Goal: Complete application form

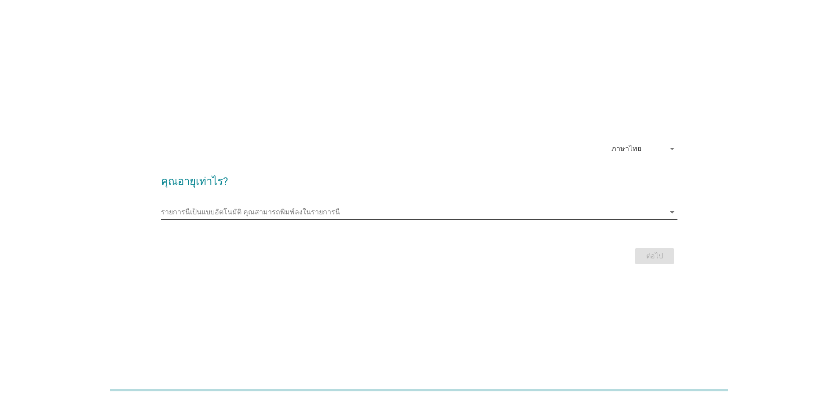
click at [169, 209] on input "รายการนี้เป็นแบบอัตโนมัติ คุณสามารถพิมพ์ลงในรายการนี้" at bounding box center [413, 212] width 504 height 14
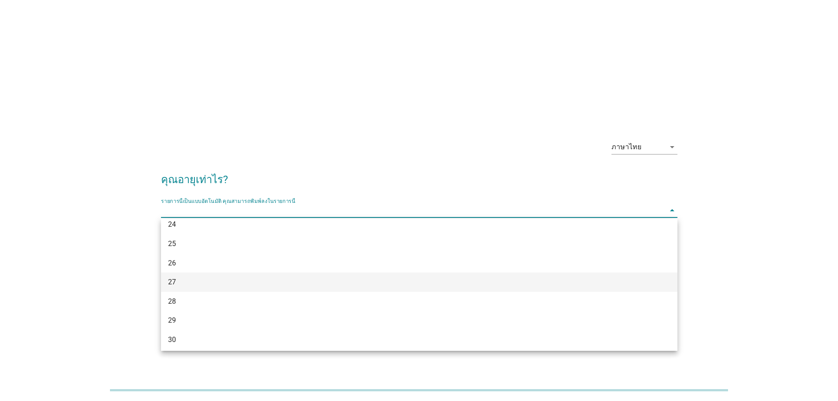
scroll to position [132, 0]
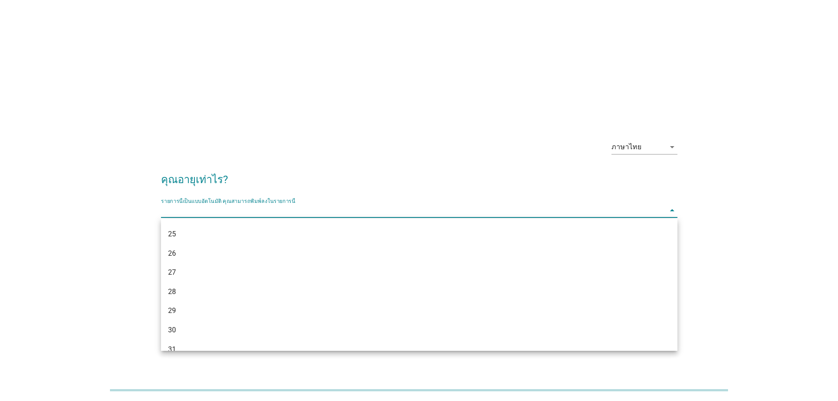
click at [196, 306] on div "29" at bounding box center [398, 310] width 461 height 11
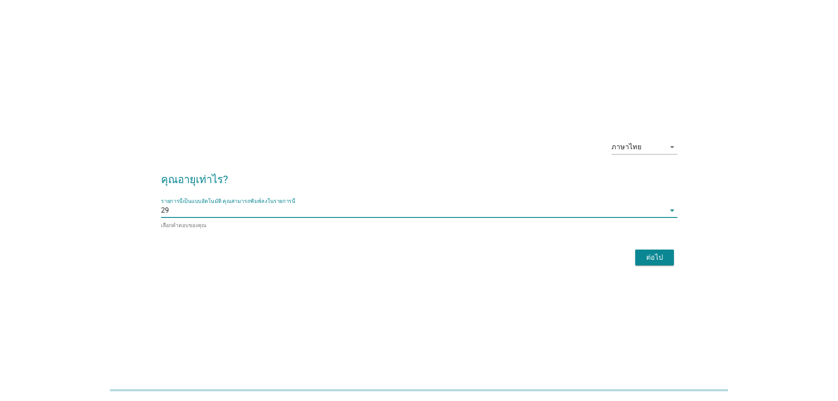
click at [665, 258] on div "ต่อไป" at bounding box center [655, 257] width 25 height 11
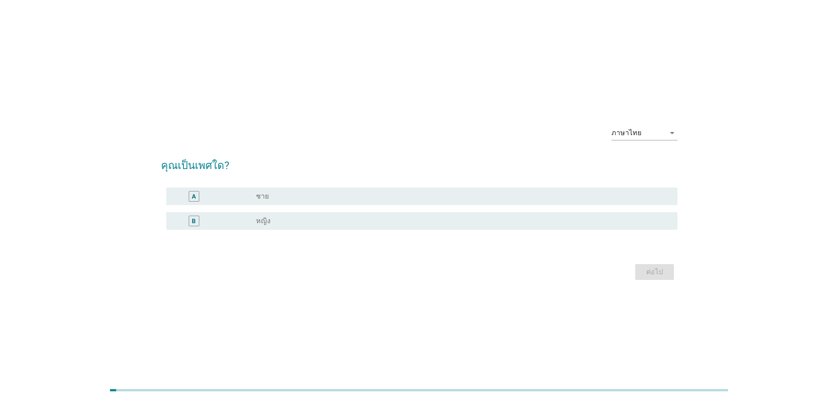
click at [265, 219] on label "หญิง" at bounding box center [263, 221] width 15 height 9
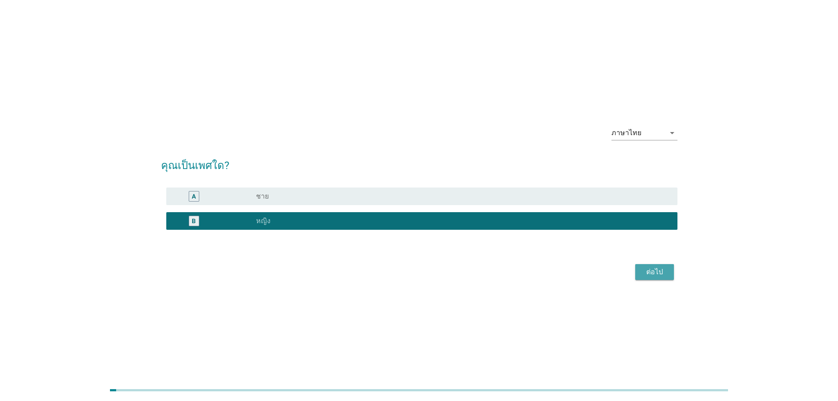
click at [665, 272] on div "ต่อไป" at bounding box center [655, 272] width 25 height 11
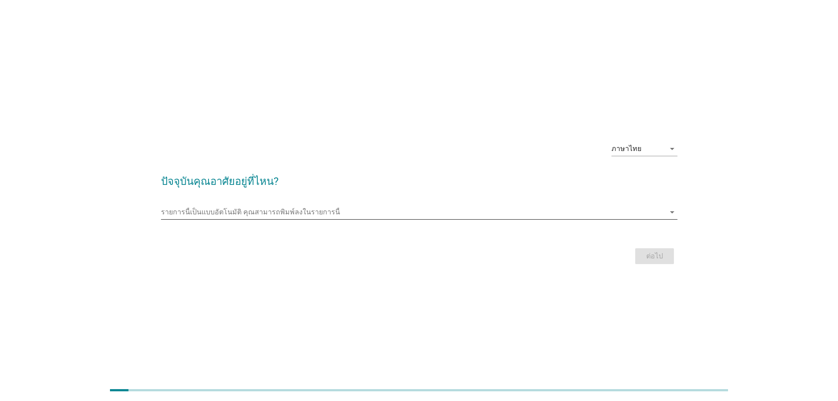
click at [671, 214] on icon "arrow_drop_down" at bounding box center [672, 212] width 11 height 11
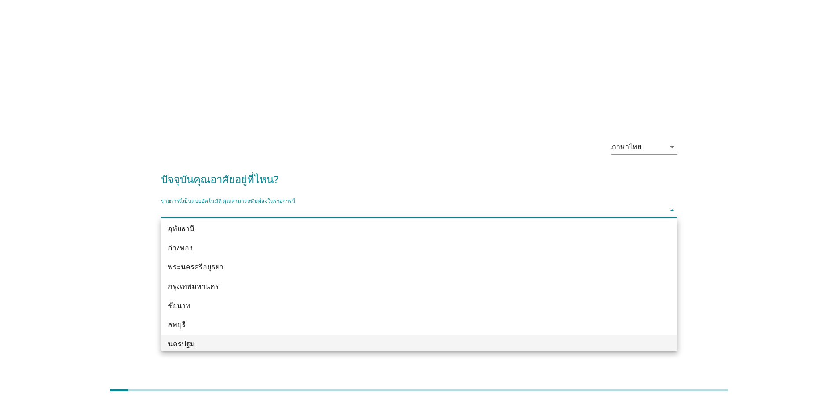
scroll to position [687, 0]
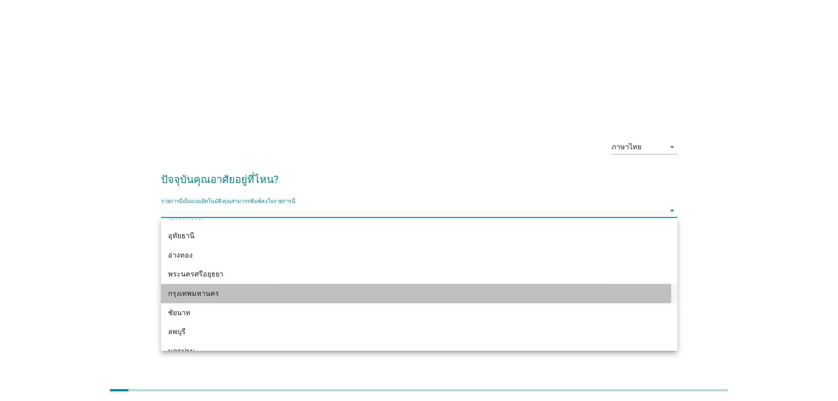
click at [206, 291] on div "กรุงเทพมหานคร" at bounding box center [398, 293] width 461 height 11
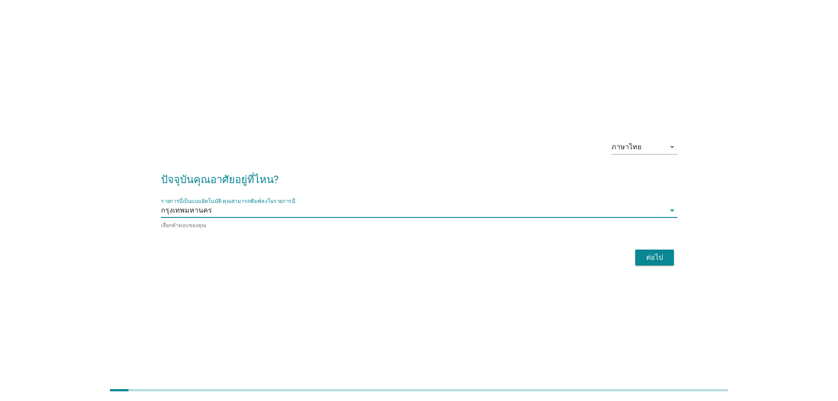
click at [646, 252] on div "ต่อไป" at bounding box center [655, 257] width 25 height 11
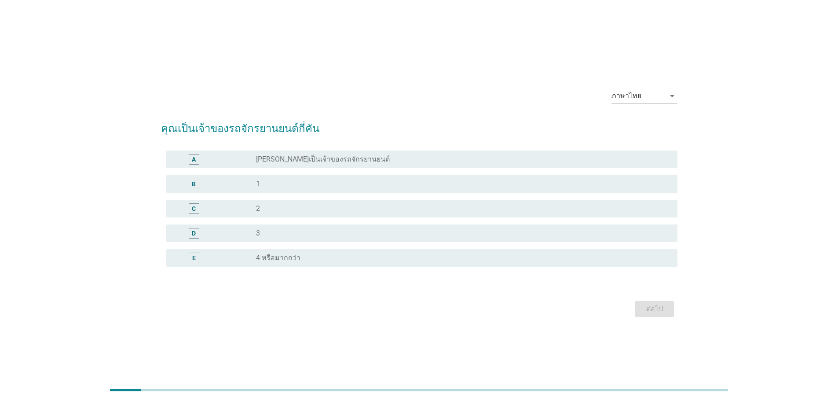
click at [287, 181] on div "radio_button_unchecked 1" at bounding box center [460, 184] width 408 height 9
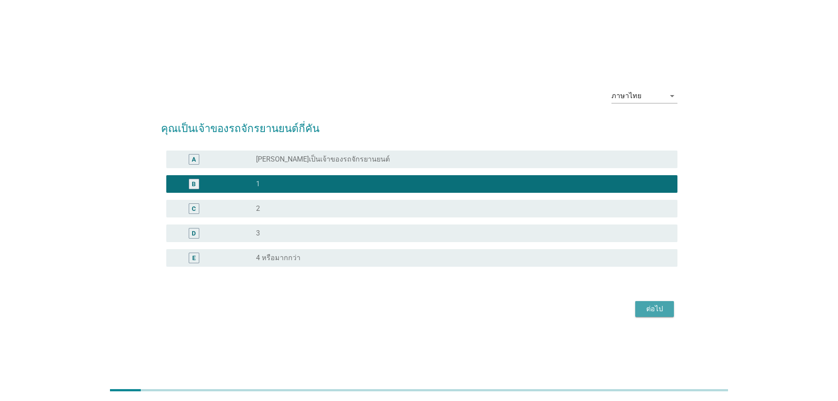
click at [656, 309] on div "ต่อไป" at bounding box center [655, 309] width 25 height 11
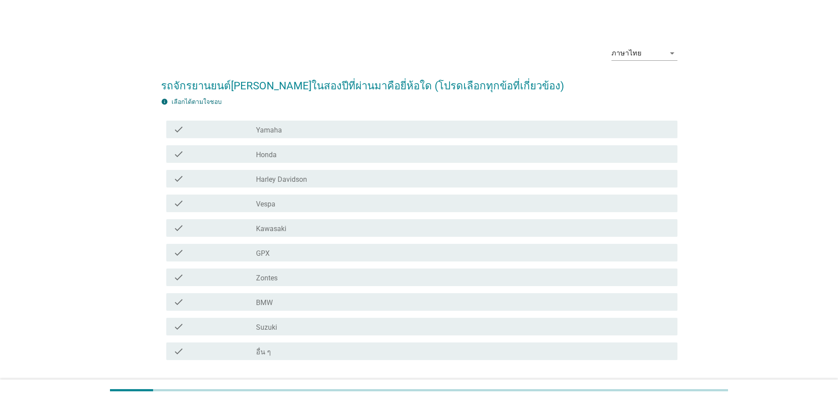
click at [282, 159] on div "check_box_outline_blank Honda" at bounding box center [463, 154] width 415 height 11
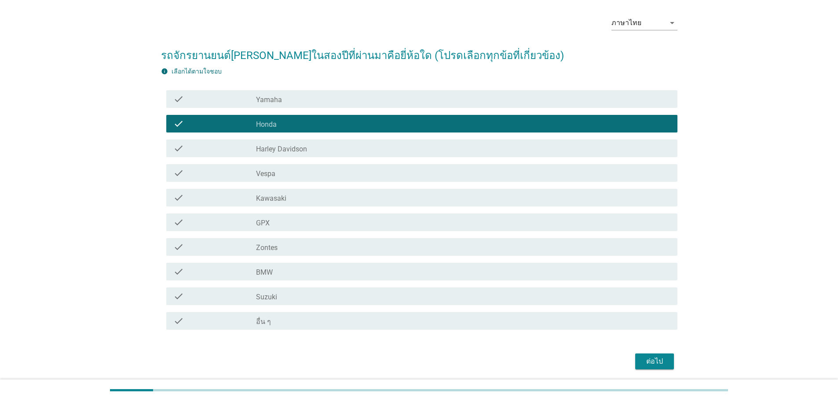
scroll to position [62, 0]
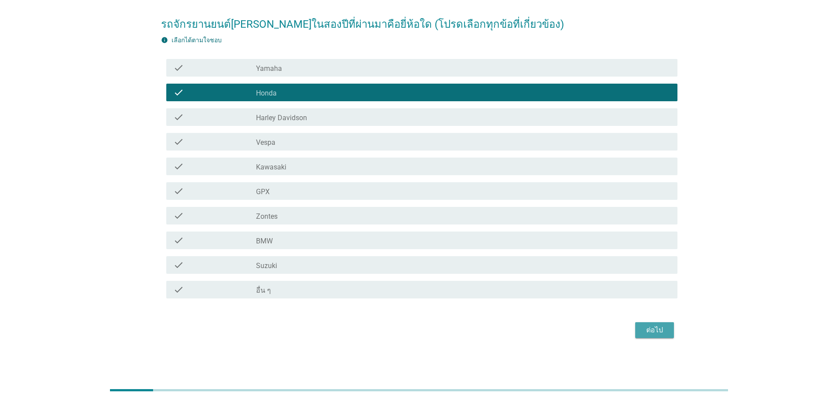
click at [646, 326] on div "ต่อไป" at bounding box center [655, 330] width 25 height 11
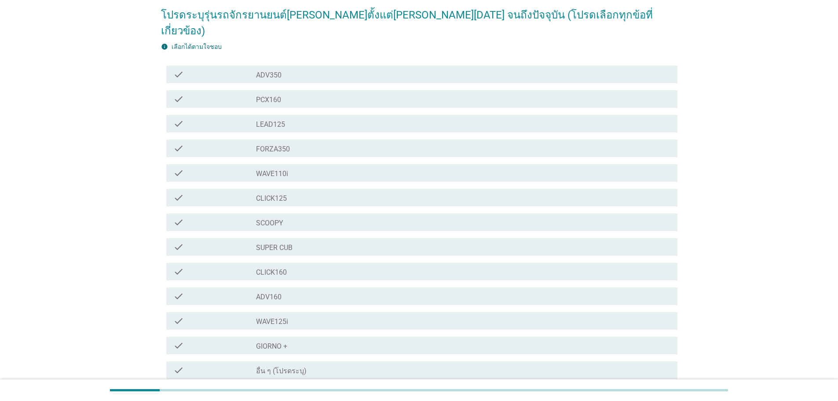
scroll to position [88, 0]
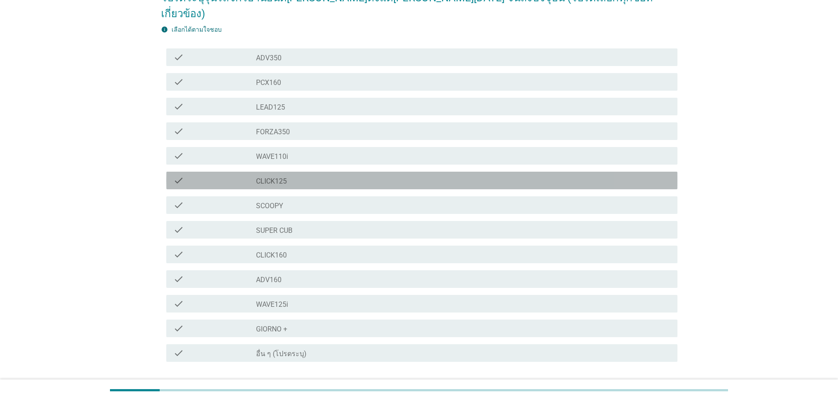
click at [306, 175] on div "check_box_outline_blank CLICK125" at bounding box center [463, 180] width 415 height 11
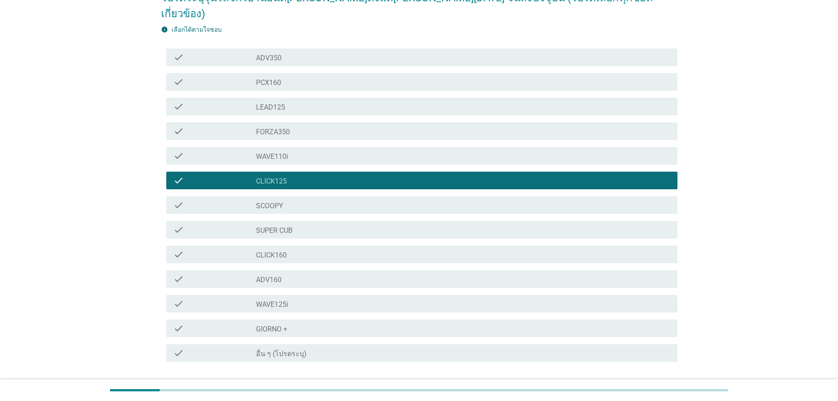
click at [644, 388] on div "ต่อไป" at bounding box center [655, 393] width 25 height 11
